Goal: Task Accomplishment & Management: Manage account settings

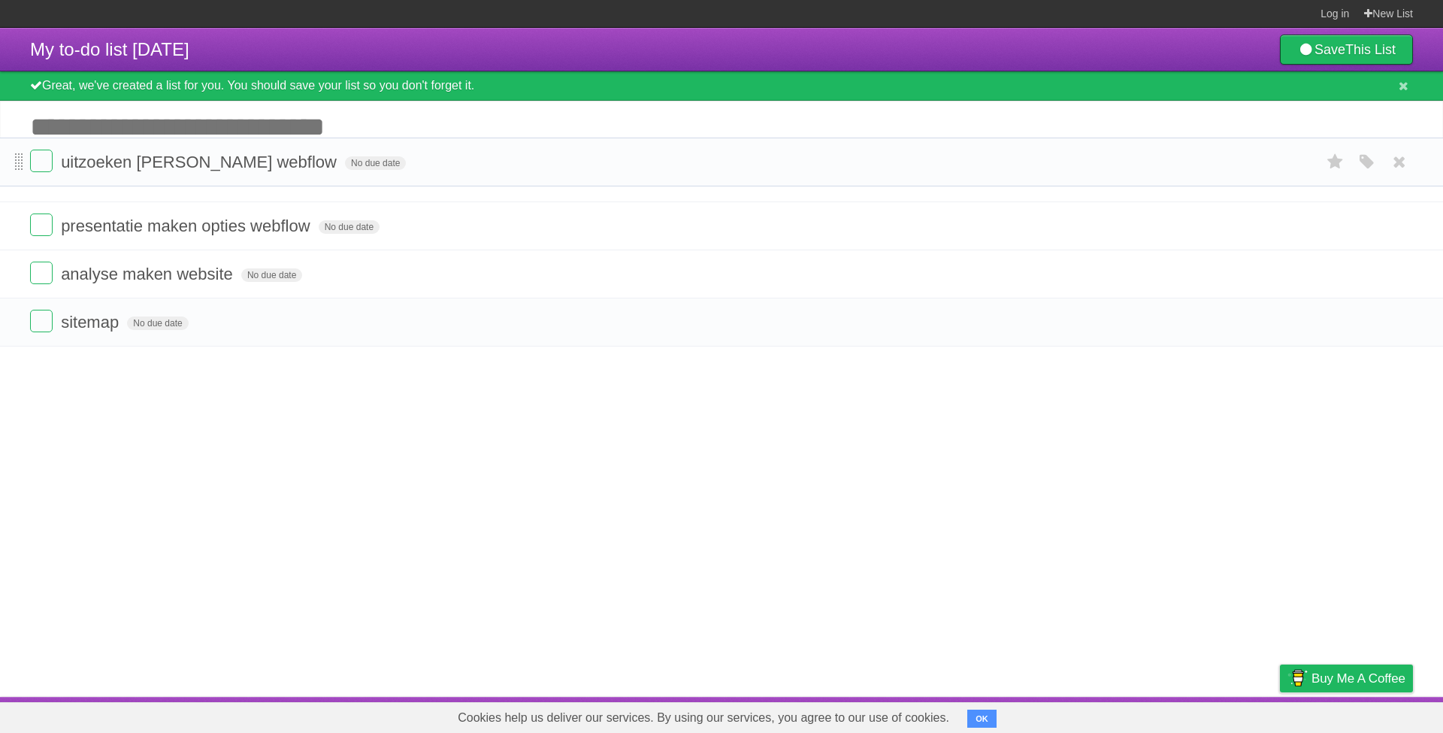
drag, startPoint x: 15, startPoint y: 230, endPoint x: 17, endPoint y: 163, distance: 66.9
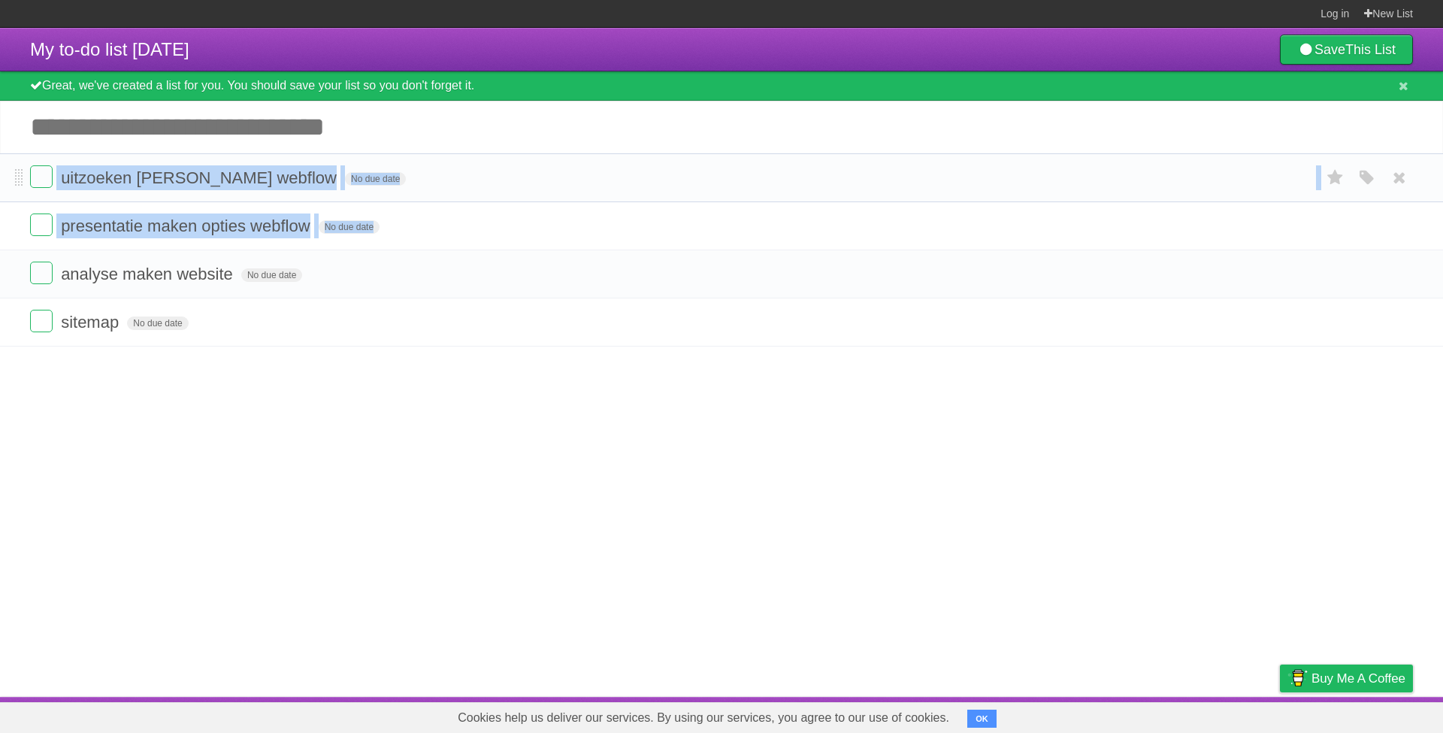
drag, startPoint x: 11, startPoint y: 276, endPoint x: 13, endPoint y: 165, distance: 111.2
click at [13, 165] on ul "uitzoeken [PERSON_NAME] webflow No due date White Red Blue Green Purple Orange …" at bounding box center [721, 249] width 1443 height 193
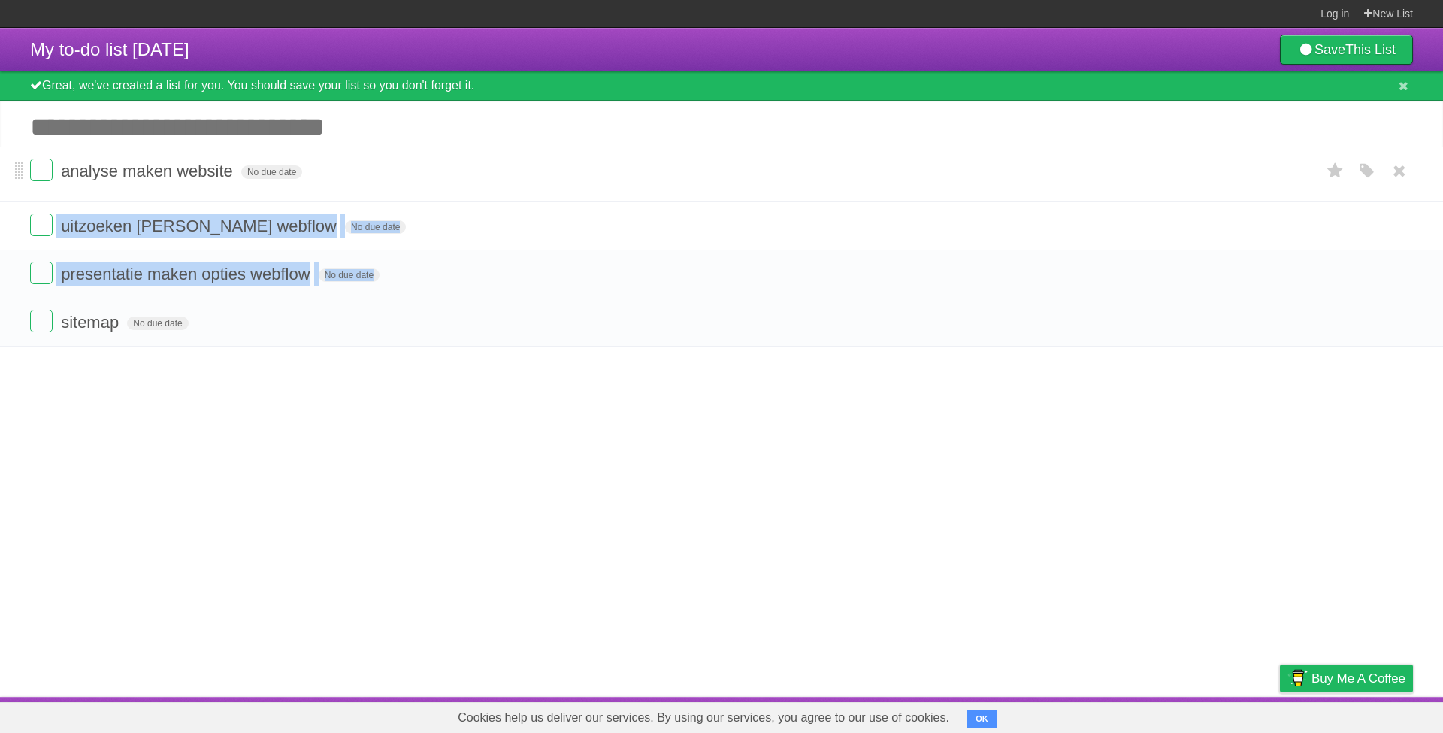
drag, startPoint x: 17, startPoint y: 282, endPoint x: 23, endPoint y: 176, distance: 106.2
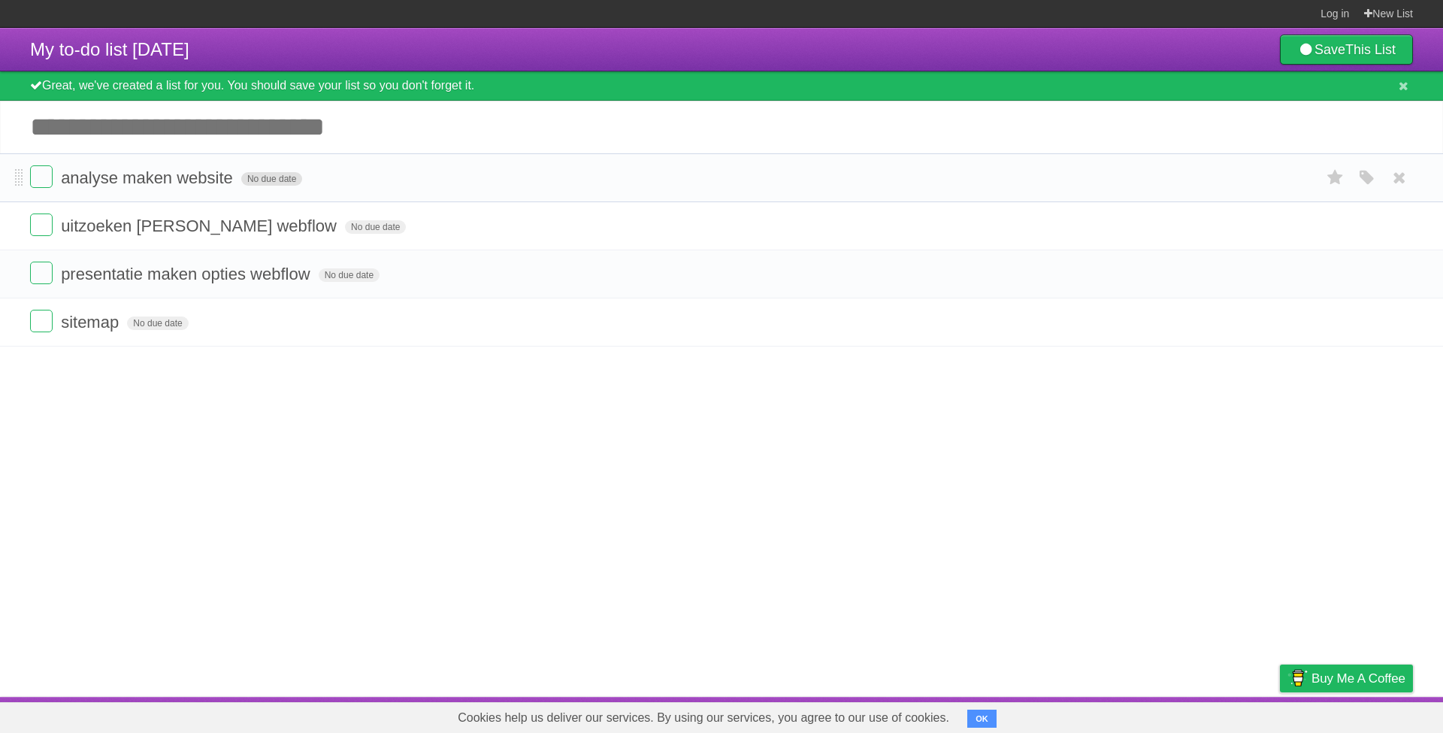
click at [259, 183] on span "No due date" at bounding box center [271, 179] width 61 height 14
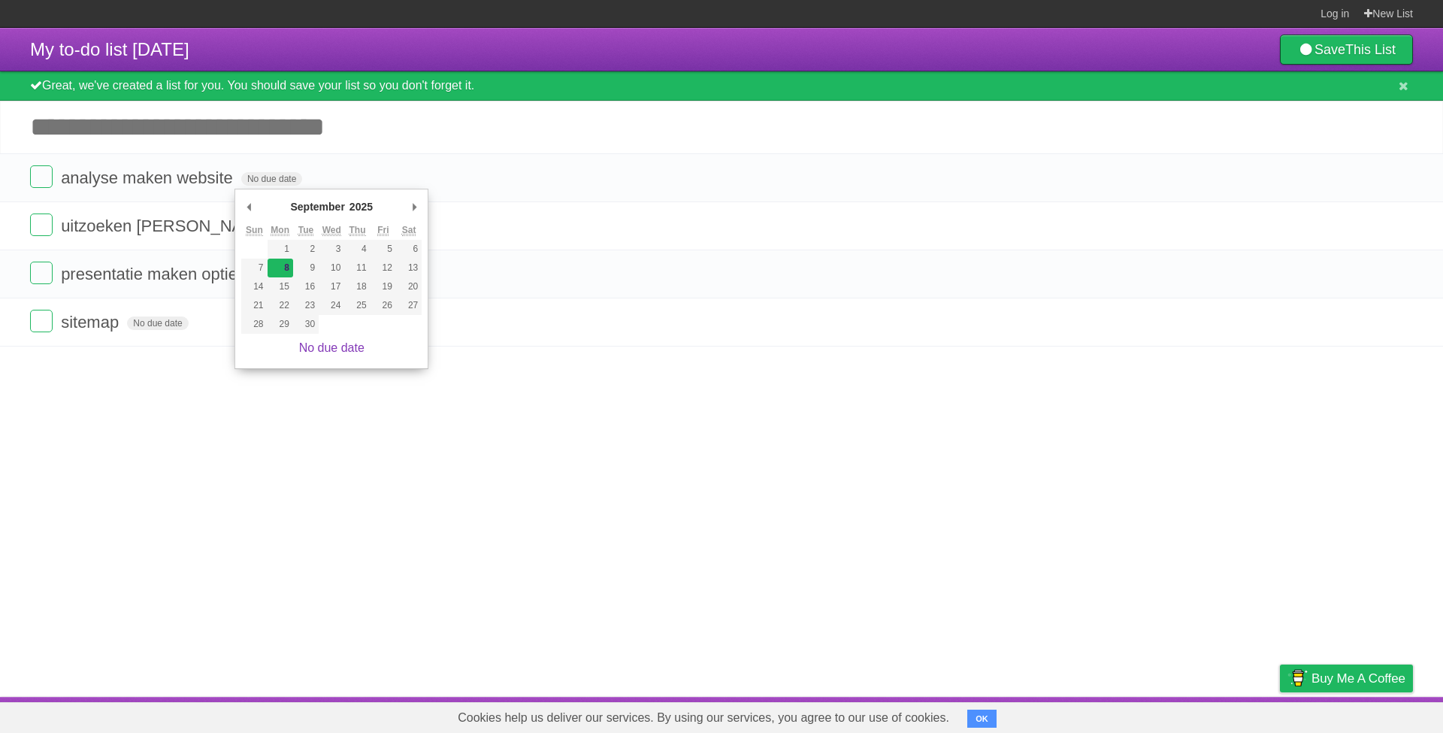
type span "[DATE]"
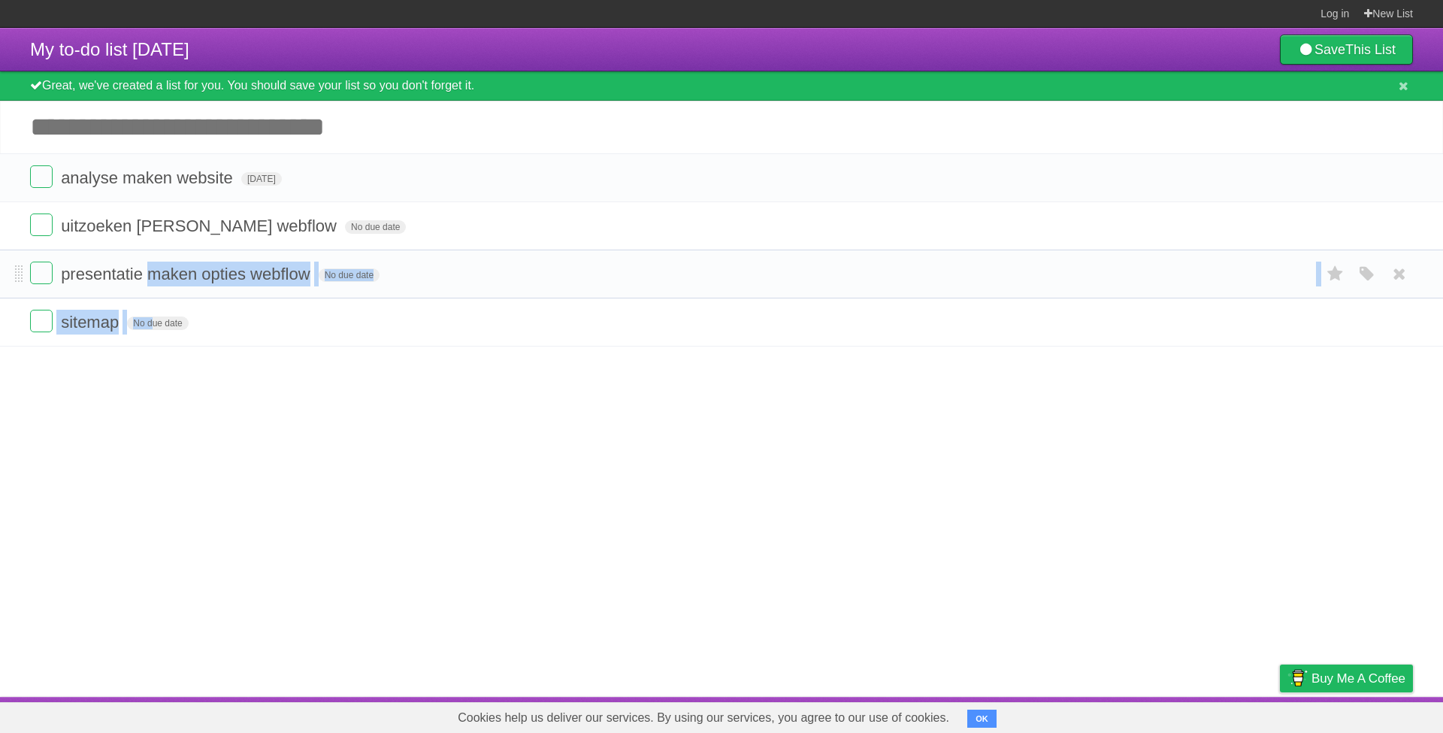
drag, startPoint x: 147, startPoint y: 328, endPoint x: 144, endPoint y: 265, distance: 62.4
click at [144, 265] on ul "analyse maken website [DATE] White Red Blue Green Purple Orange uitzoeken [PERS…" at bounding box center [721, 249] width 1443 height 193
click at [87, 416] on article "My to-do list [DATE] Save This List Great, we've created a list for you. You sh…" at bounding box center [721, 362] width 1443 height 669
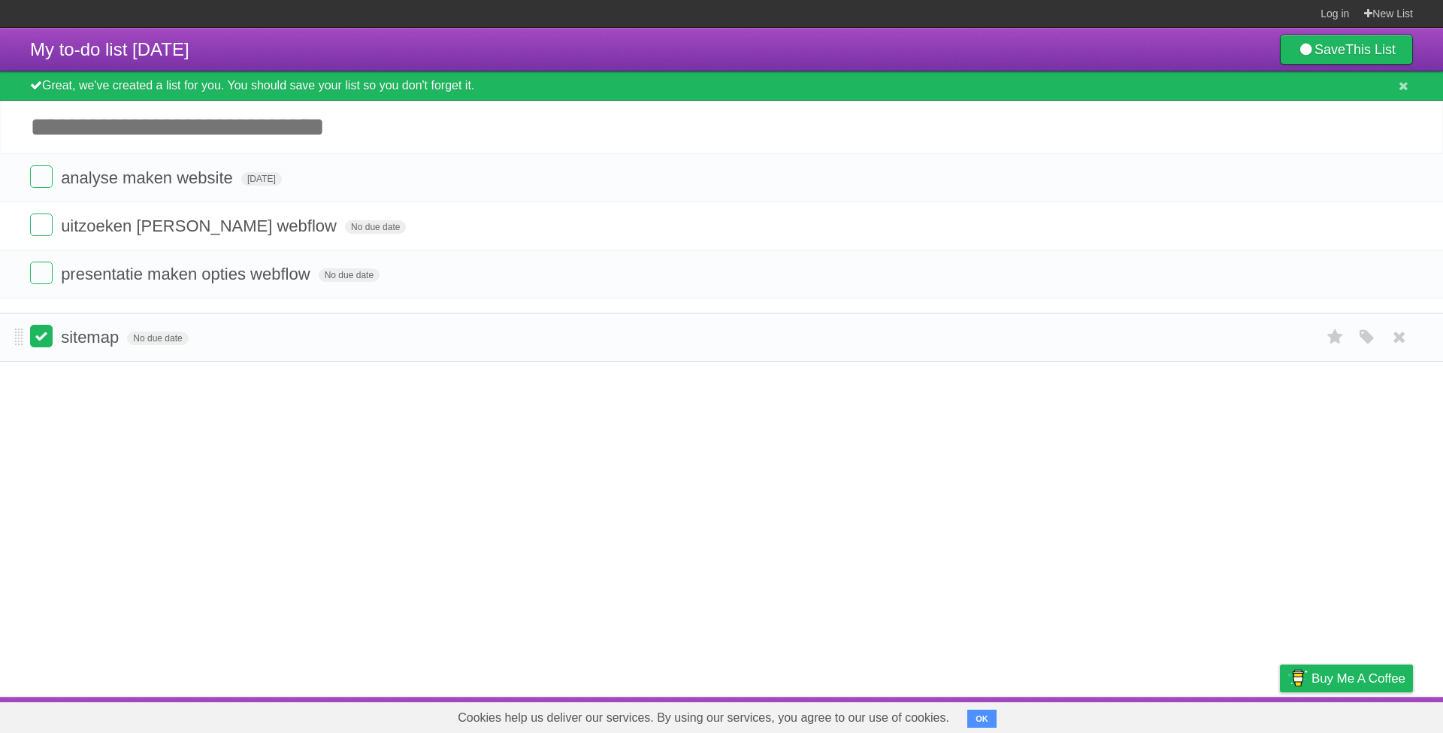
drag, startPoint x: 17, startPoint y: 330, endPoint x: 31, endPoint y: 342, distance: 18.7
click at [172, 327] on span "No due date" at bounding box center [157, 323] width 61 height 14
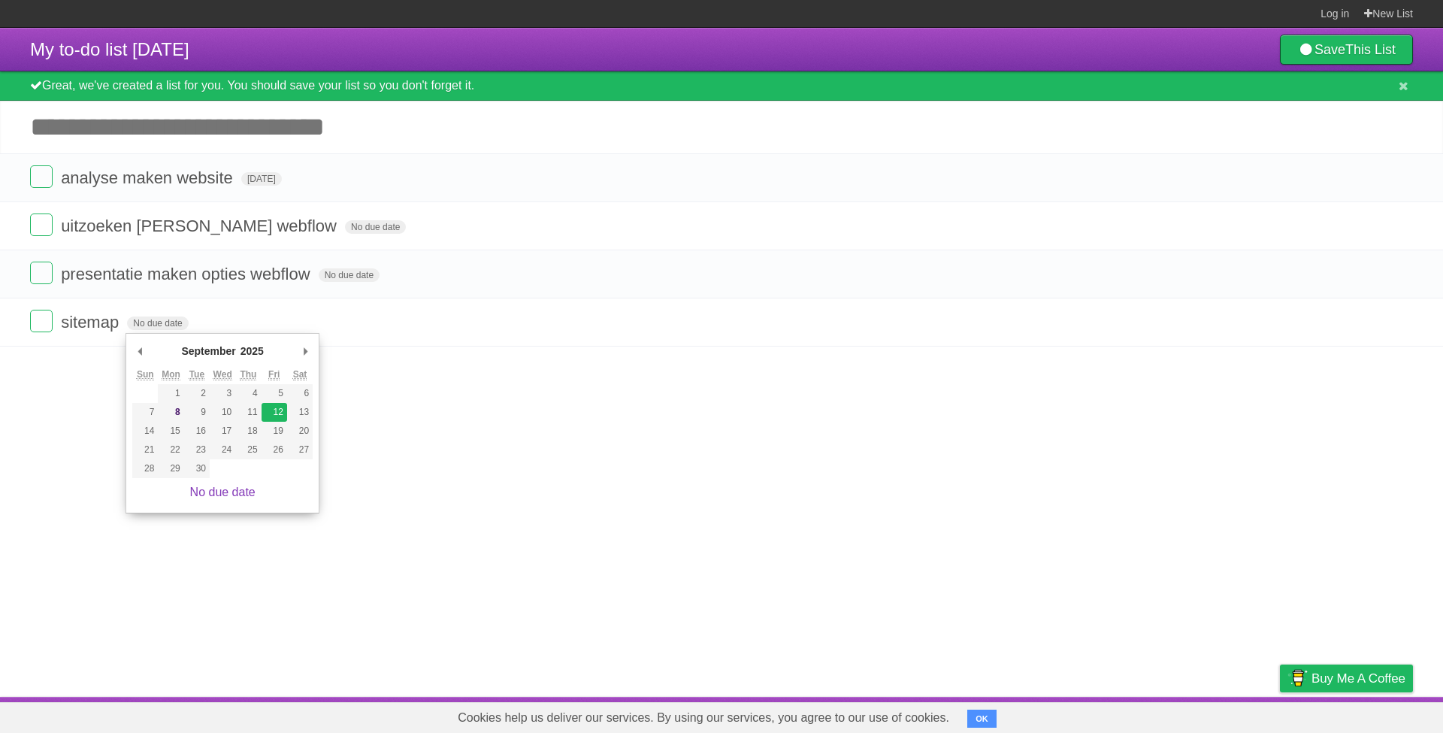
type span "[DATE]"
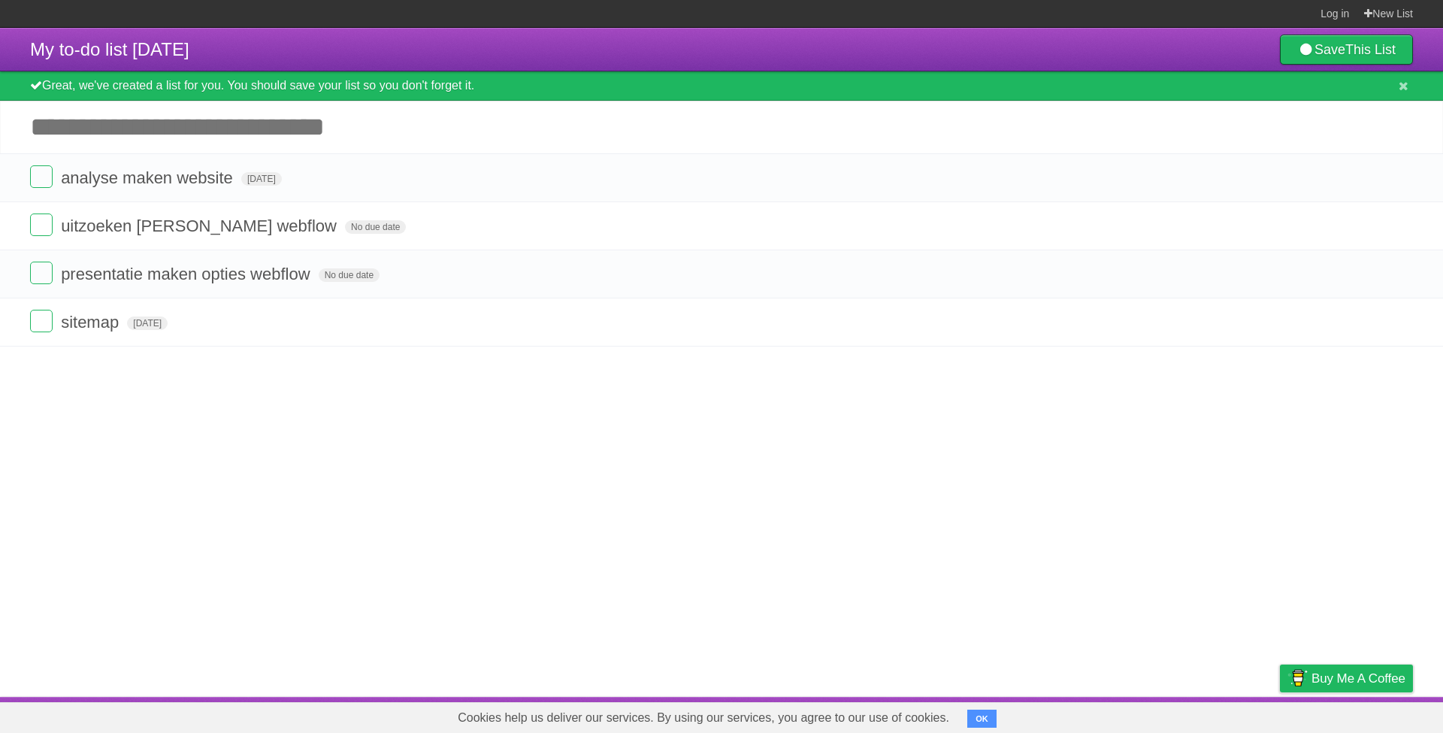
click at [292, 421] on article "My to-do list [DATE] Save This List Great, we've created a list for you. You sh…" at bounding box center [721, 362] width 1443 height 669
click at [334, 277] on span "No due date" at bounding box center [349, 275] width 61 height 14
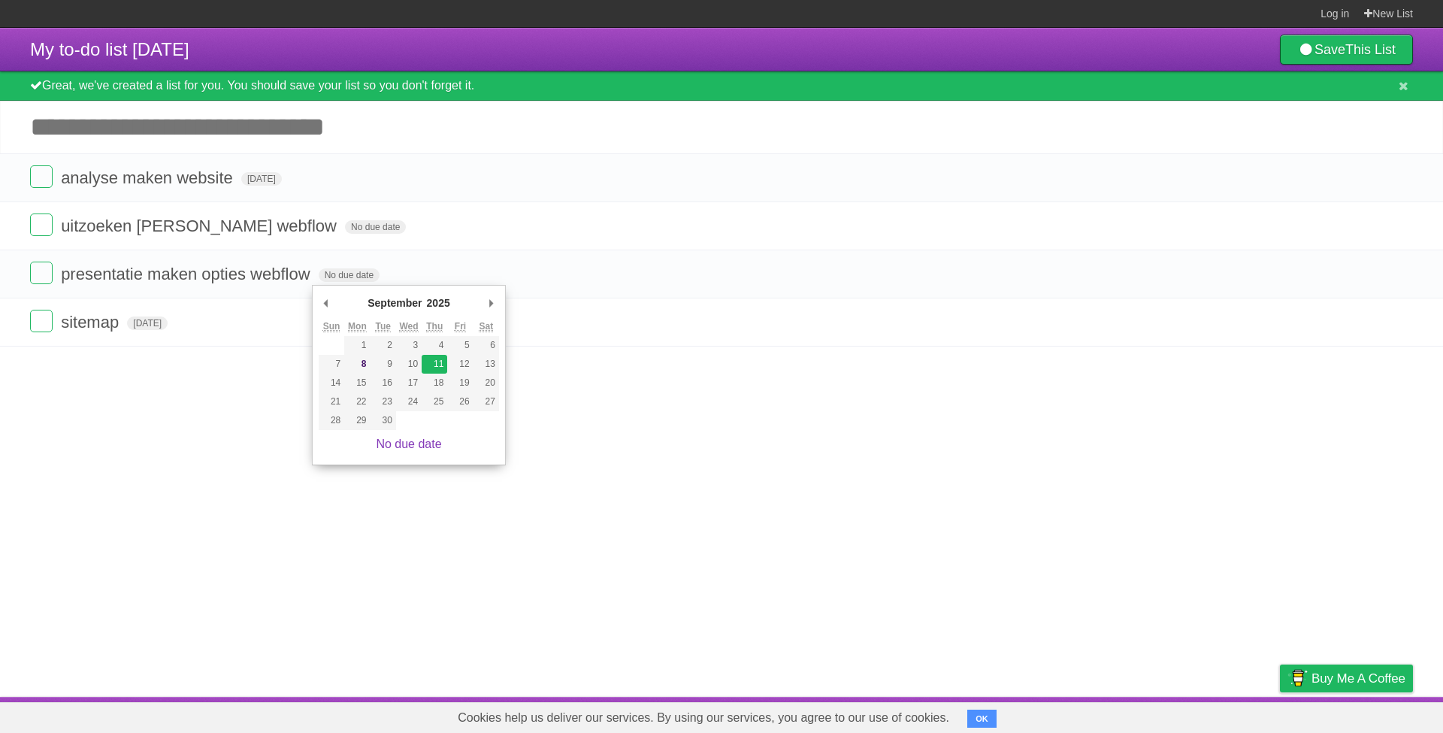
type span "[DATE]"
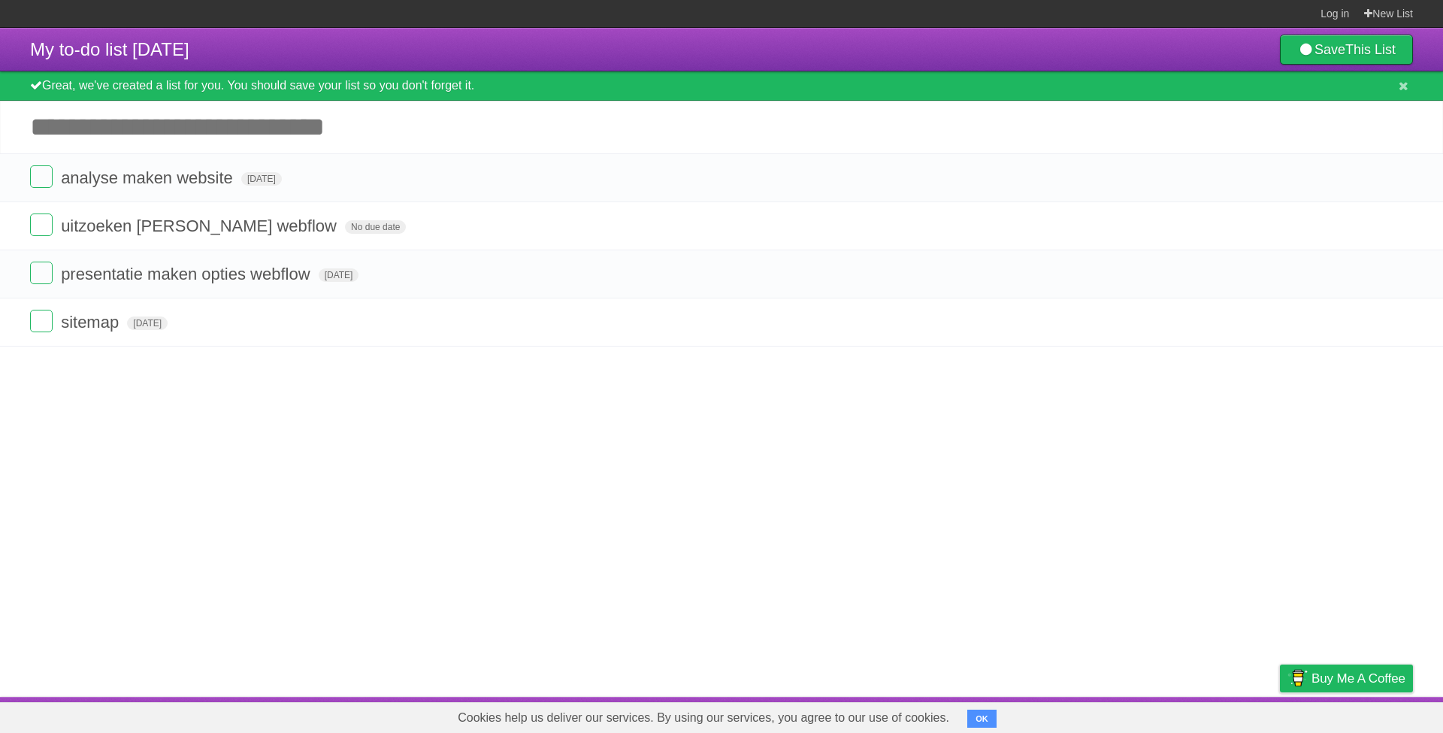
click at [355, 384] on article "My to-do list [DATE] Save This List Great, we've created a list for you. You sh…" at bounding box center [721, 362] width 1443 height 669
click at [345, 231] on span "No due date" at bounding box center [375, 227] width 61 height 14
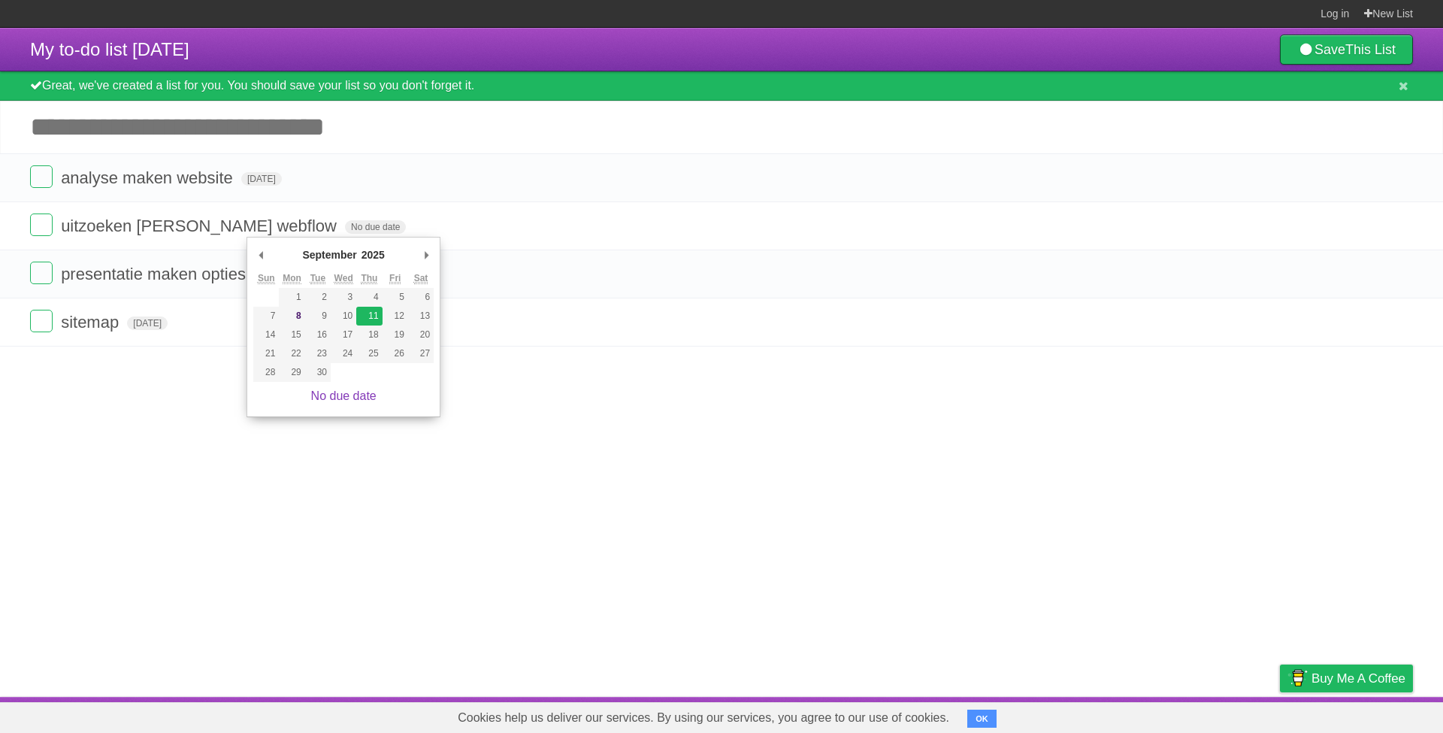
type span "[DATE]"
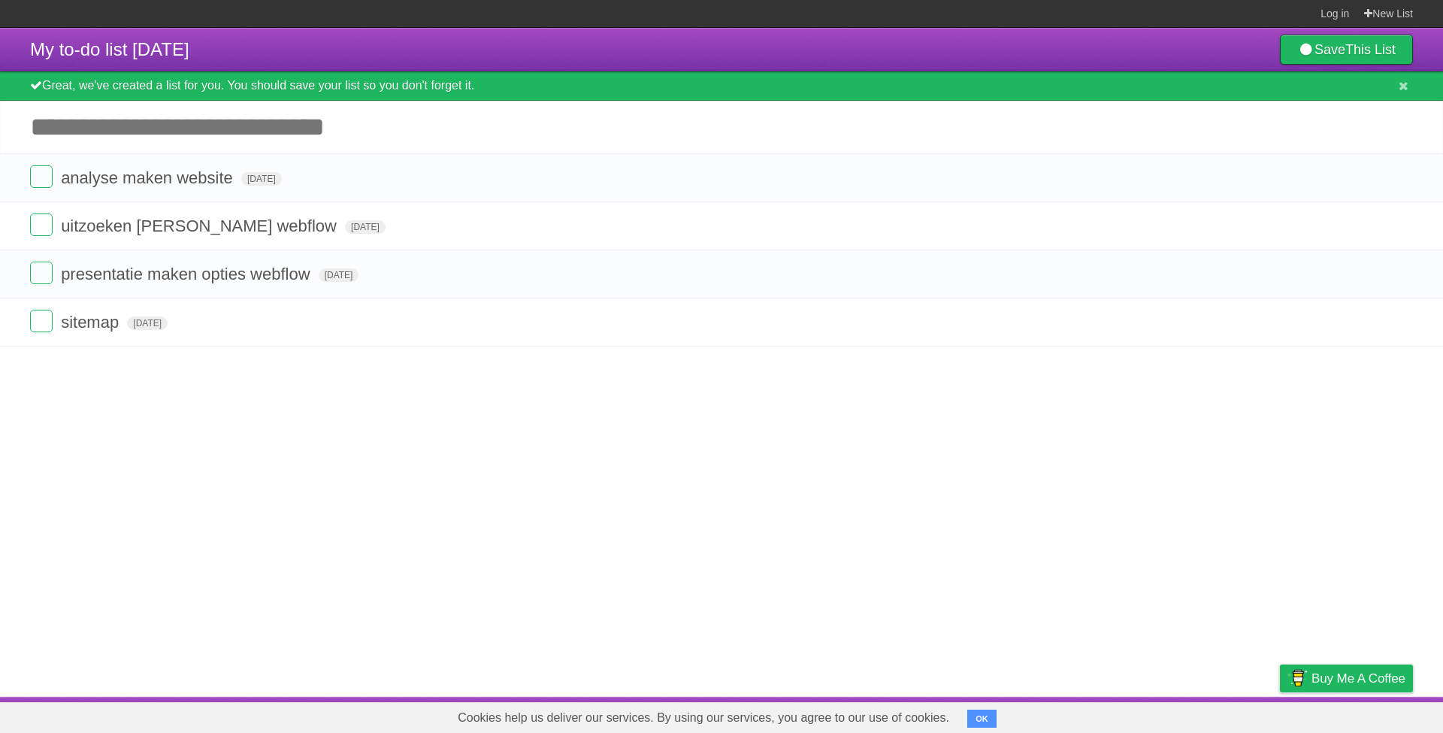
click at [321, 465] on article "My to-do list [DATE] Save This List Great, we've created a list for you. You sh…" at bounding box center [721, 362] width 1443 height 669
